Goal: Task Accomplishment & Management: Use online tool/utility

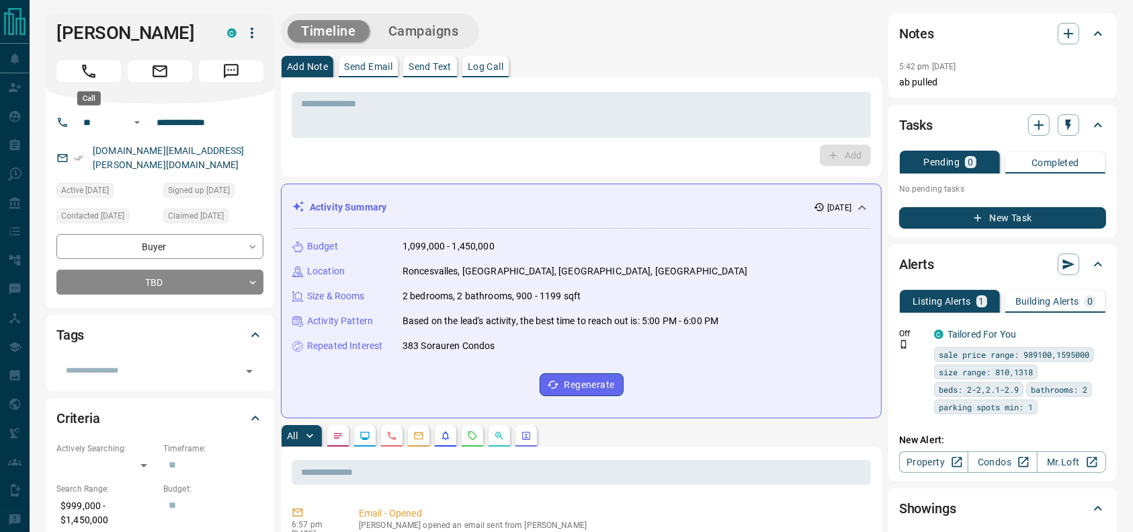
click at [69, 76] on button "Call" at bounding box center [88, 71] width 65 height 22
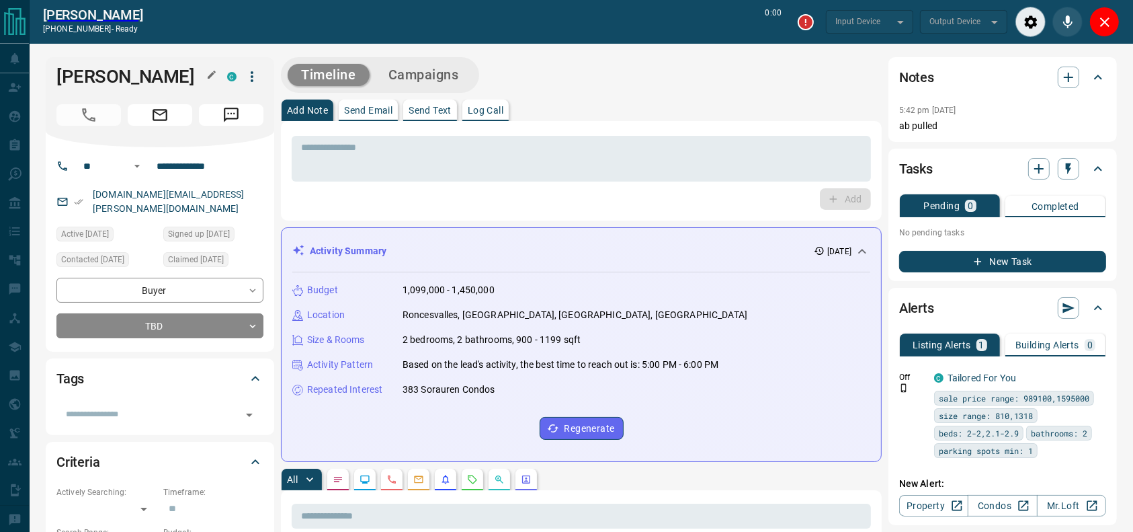
type input "*******"
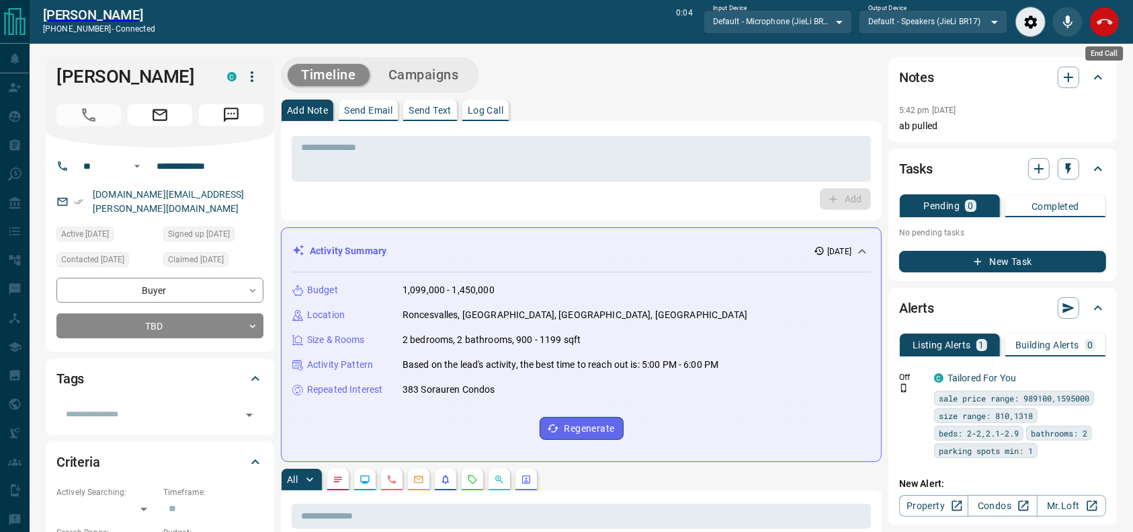
click at [1092, 22] on button "End Call" at bounding box center [1104, 22] width 30 height 30
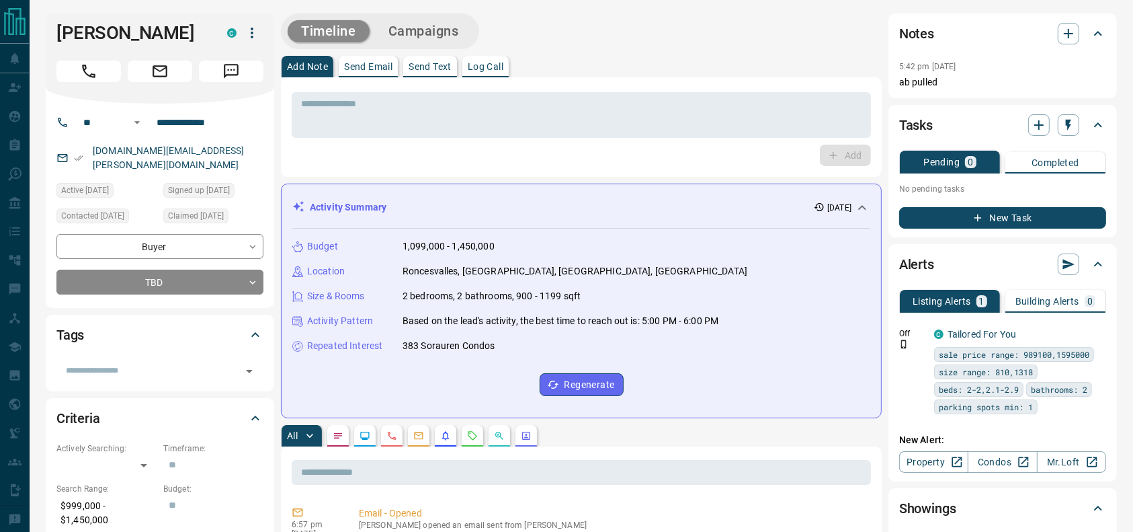
click at [620, 56] on div "Add Note Send Email Send Text Log Call" at bounding box center [581, 67] width 601 height 22
click at [69, 22] on div "[PERSON_NAME]" at bounding box center [159, 33] width 207 height 23
click at [632, 59] on div "Add Note Send Email Send Text Log Call" at bounding box center [581, 67] width 601 height 22
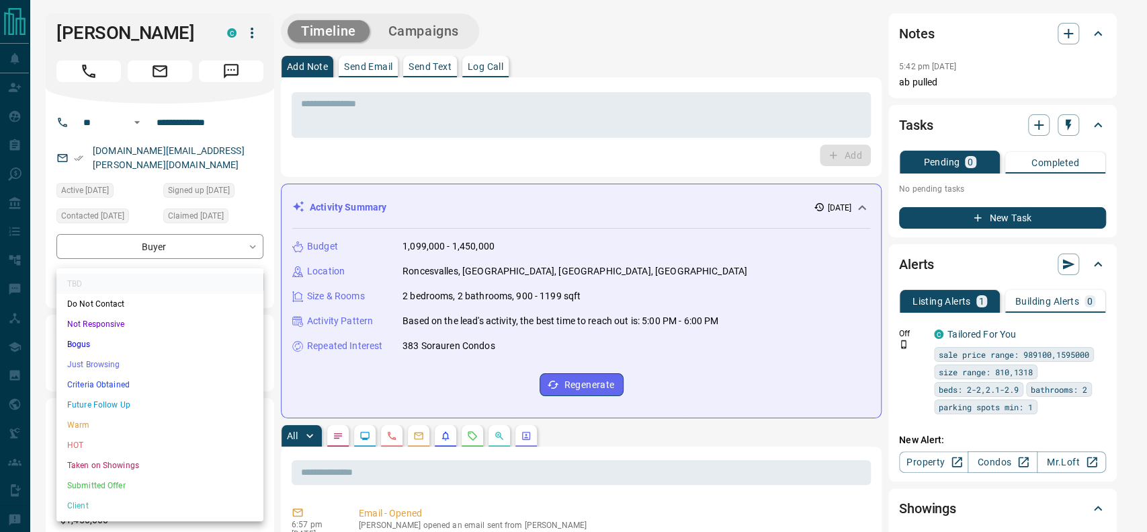
click at [70, 380] on li "Criteria Obtained" at bounding box center [159, 384] width 207 height 20
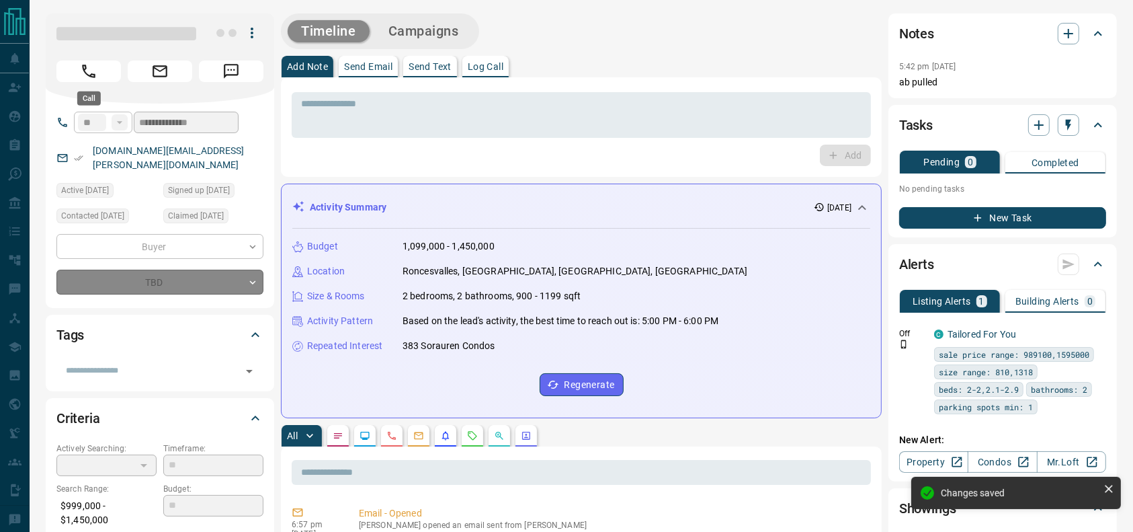
type input "*"
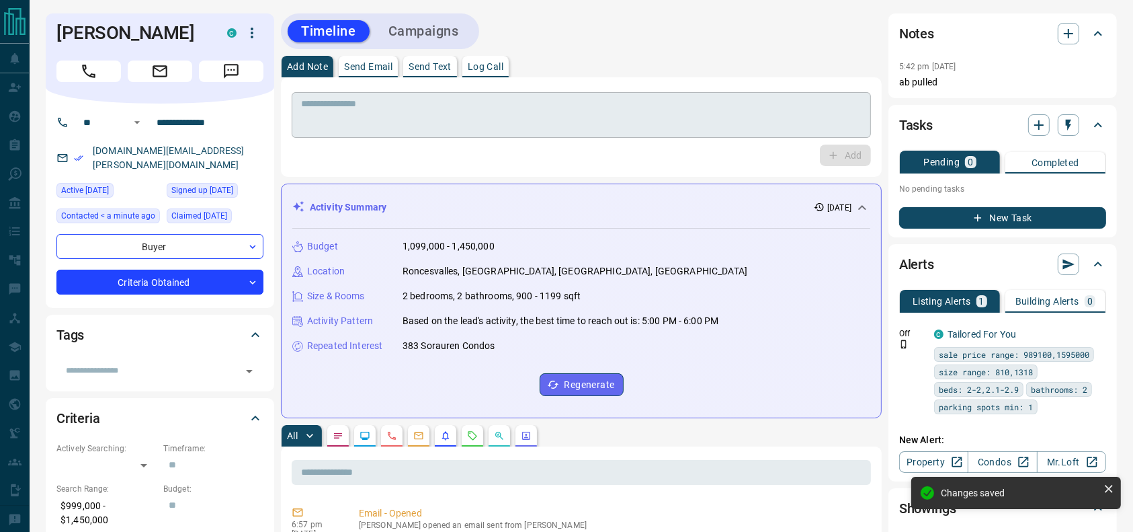
drag, startPoint x: 464, startPoint y: 132, endPoint x: 458, endPoint y: 126, distance: 8.1
click at [462, 130] on div "* ​" at bounding box center [581, 115] width 579 height 46
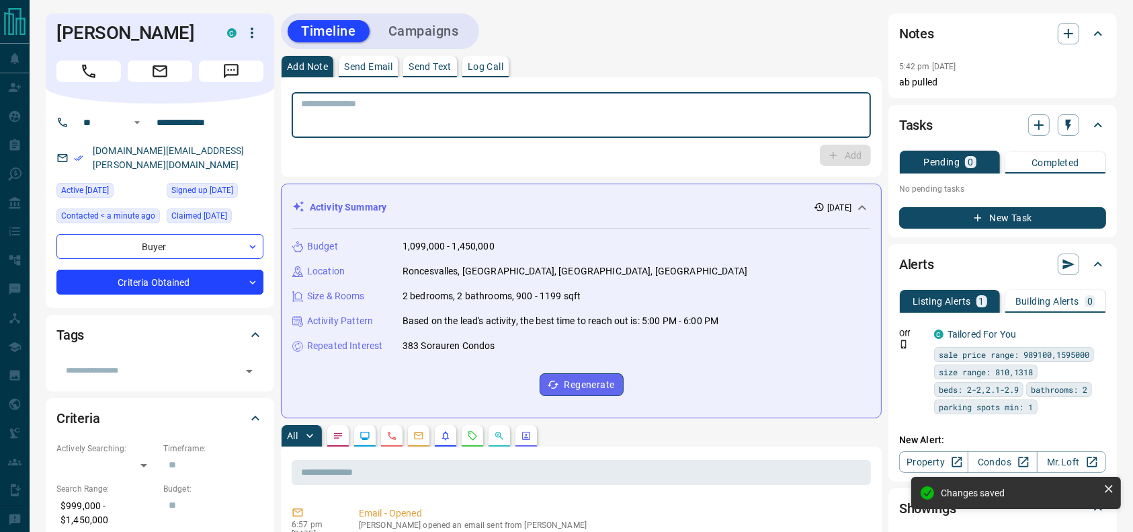
click at [432, 106] on textarea at bounding box center [581, 115] width 560 height 34
type textarea "**********"
